Goal: Check status: Check status

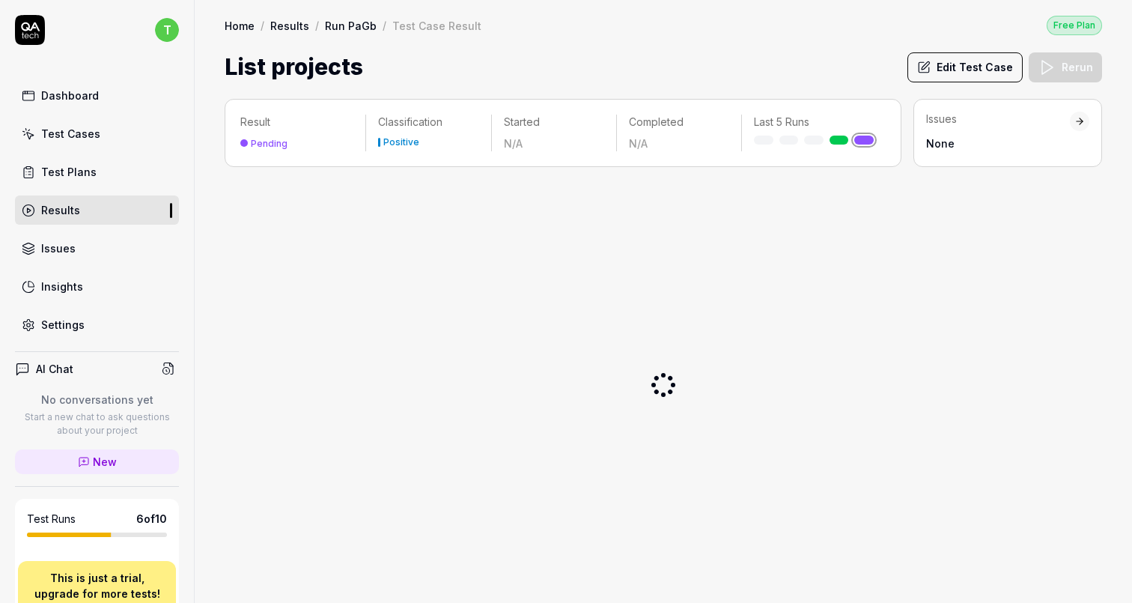
click at [350, 26] on link "Run PaGb" at bounding box center [351, 25] width 52 height 15
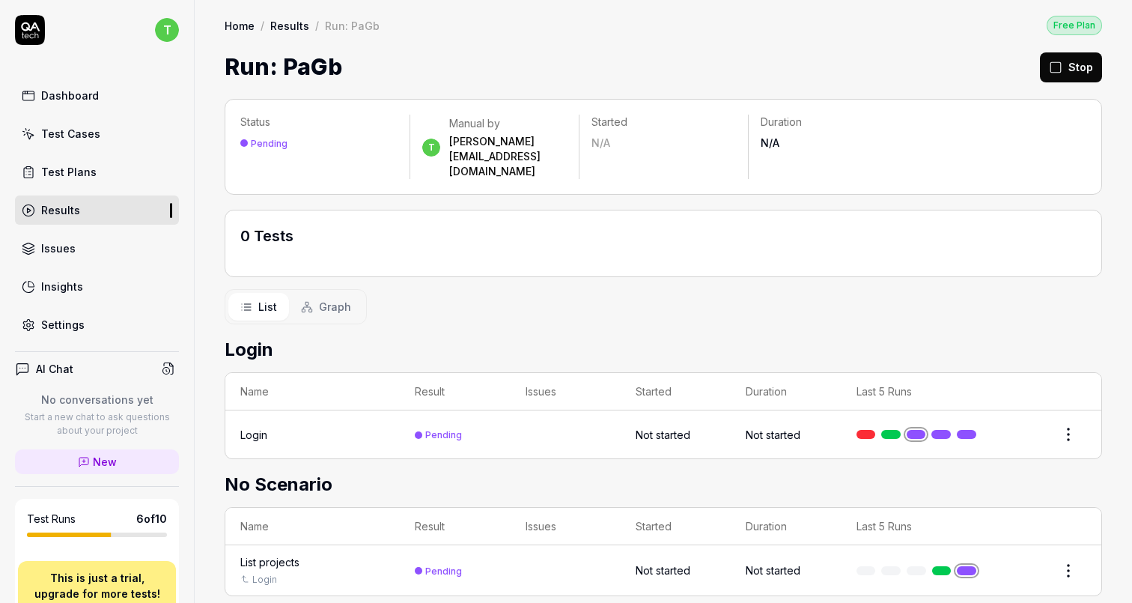
click at [941, 566] on link at bounding box center [941, 570] width 19 height 9
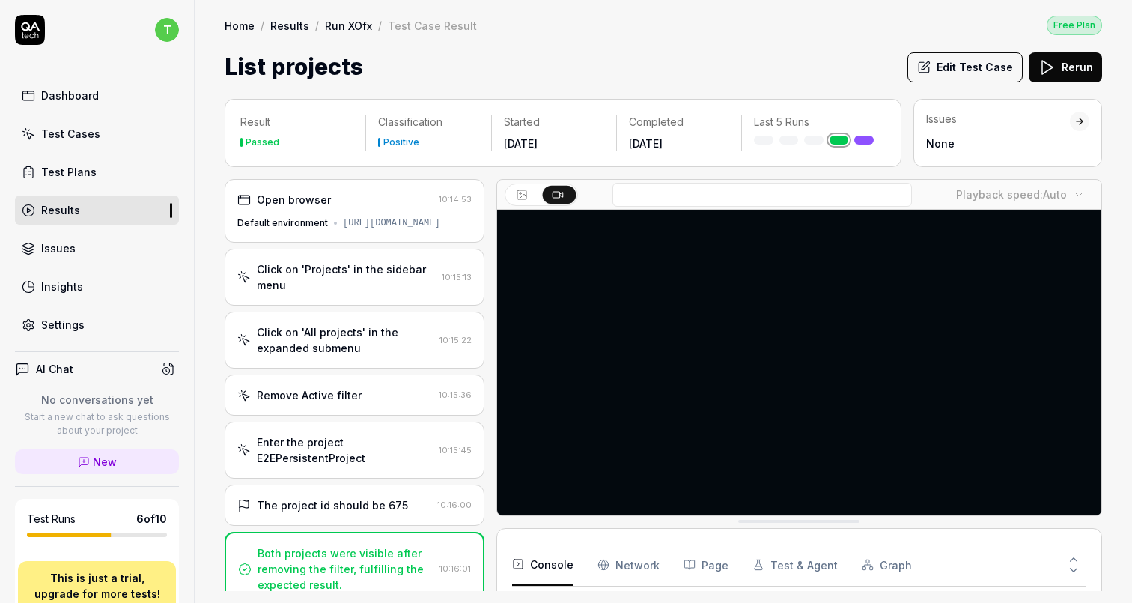
click at [329, 293] on div "Click on 'Projects' in the sidebar menu" at bounding box center [346, 276] width 179 height 31
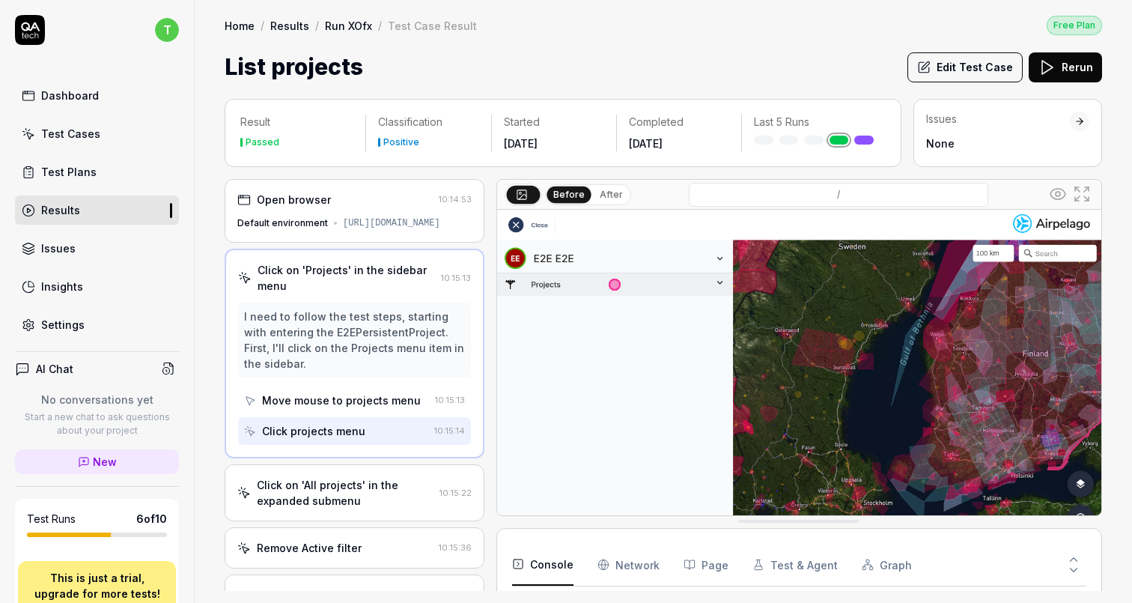
click at [371, 498] on div "Click on 'All projects' in the expanded submenu" at bounding box center [345, 492] width 177 height 31
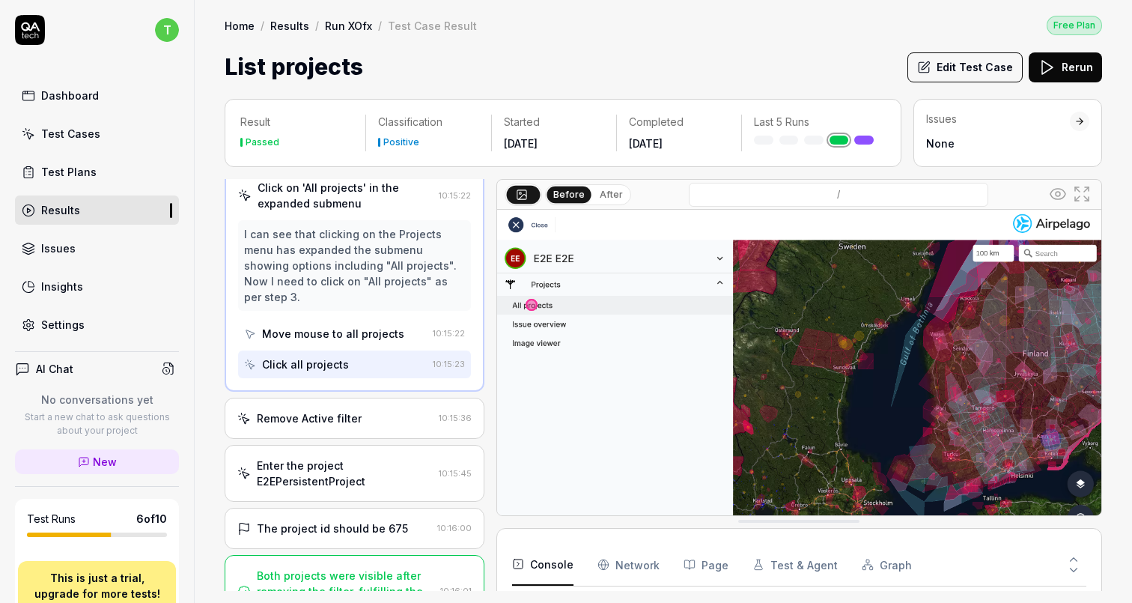
click at [350, 412] on div "Remove Active filter" at bounding box center [309, 418] width 105 height 16
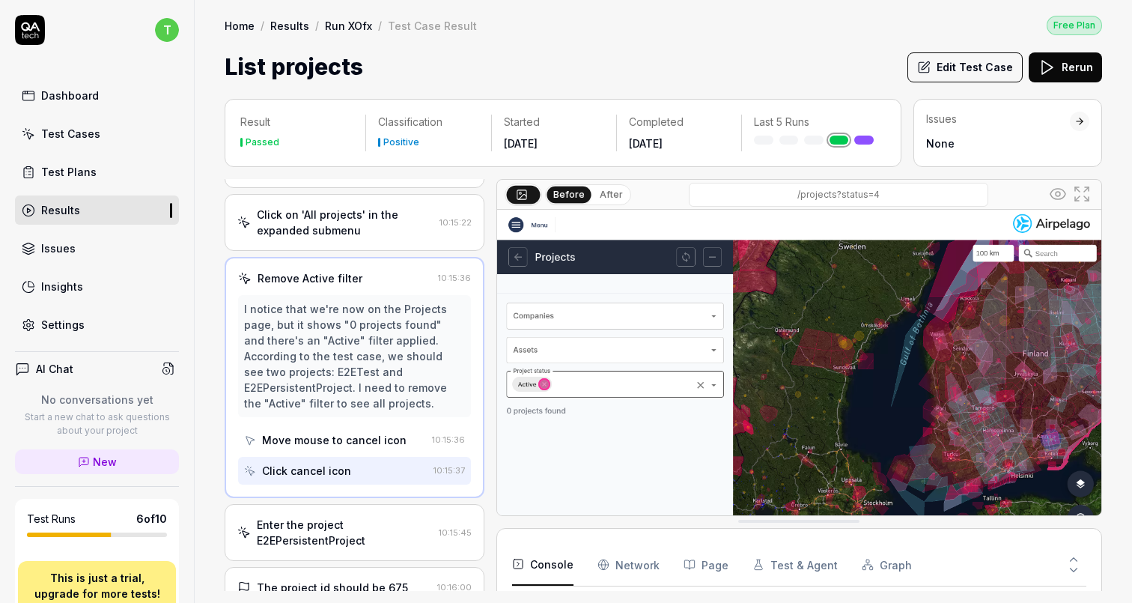
scroll to position [225, 0]
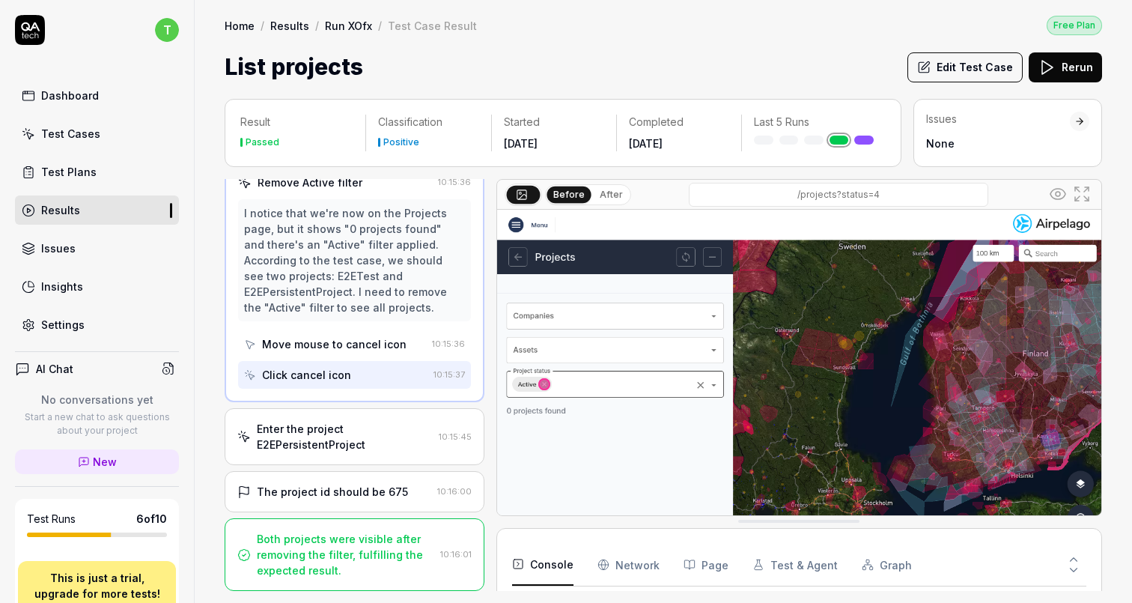
click at [338, 540] on div "Both projects were visible after removing the filter, fulfilling the expected r…" at bounding box center [345, 554] width 177 height 47
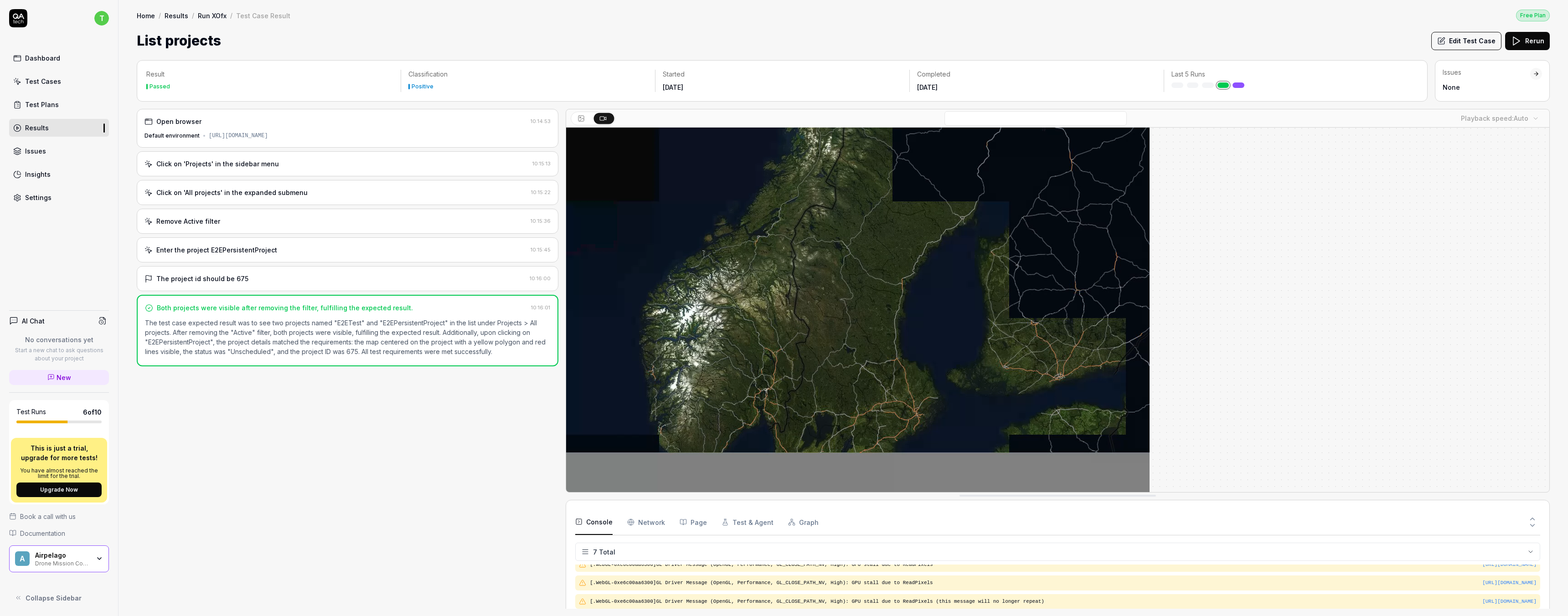
scroll to position [63, 0]
